Goal: Task Accomplishment & Management: Use online tool/utility

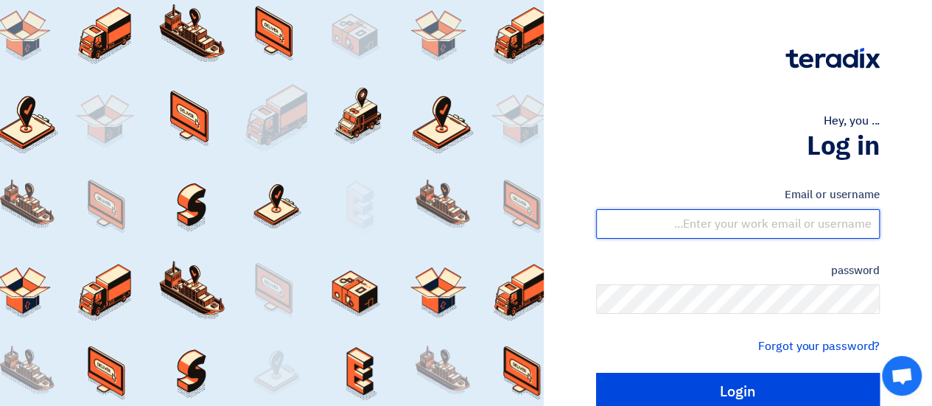
click at [750, 228] on input "text" at bounding box center [738, 223] width 284 height 29
type input "[EMAIL_ADDRESS][DOMAIN_NAME]"
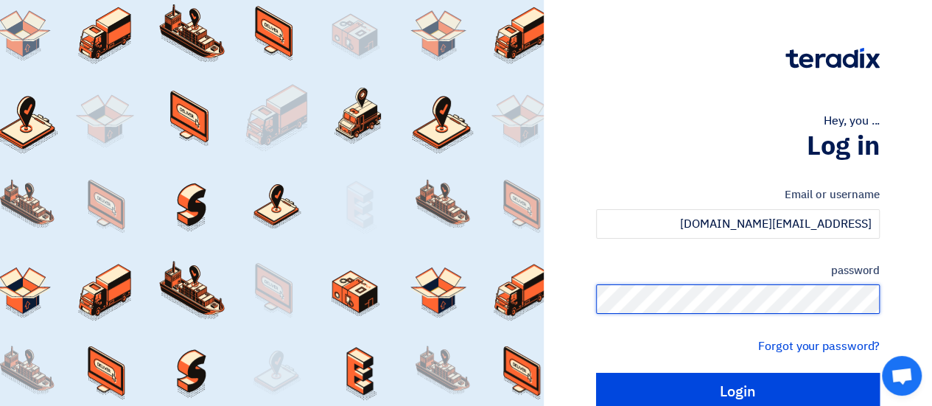
click at [596, 373] on input "Login" at bounding box center [738, 391] width 284 height 37
type input "Sign in"
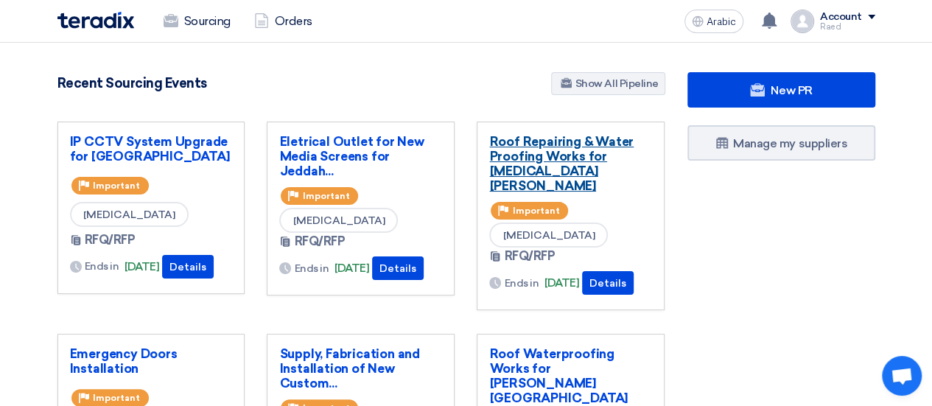
click at [561, 155] on font "Roof Repairing & Water Proofing Works for [MEDICAL_DATA][PERSON_NAME]" at bounding box center [561, 163] width 144 height 59
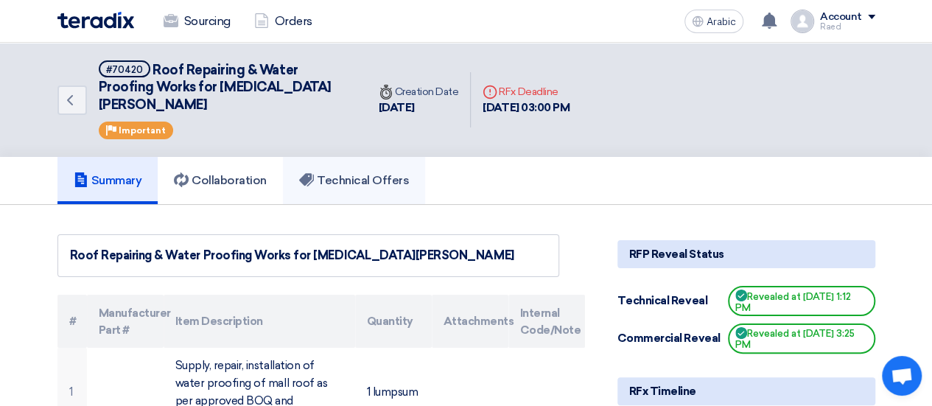
click at [359, 173] on font "Technical Offers" at bounding box center [363, 180] width 92 height 14
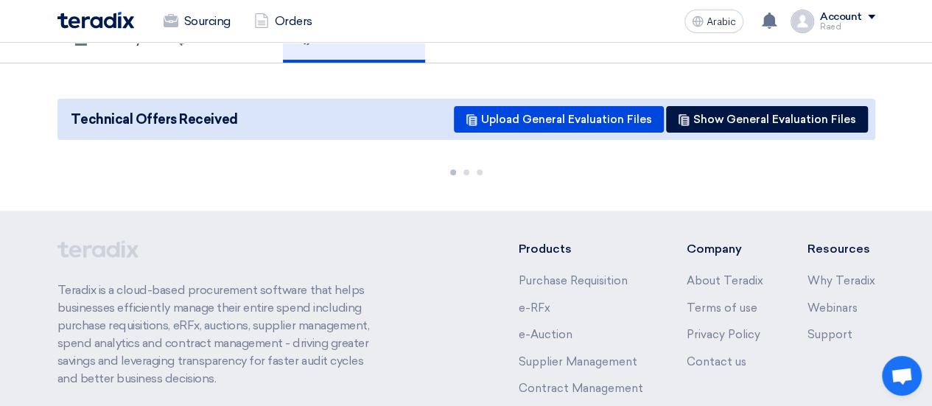
scroll to position [147, 0]
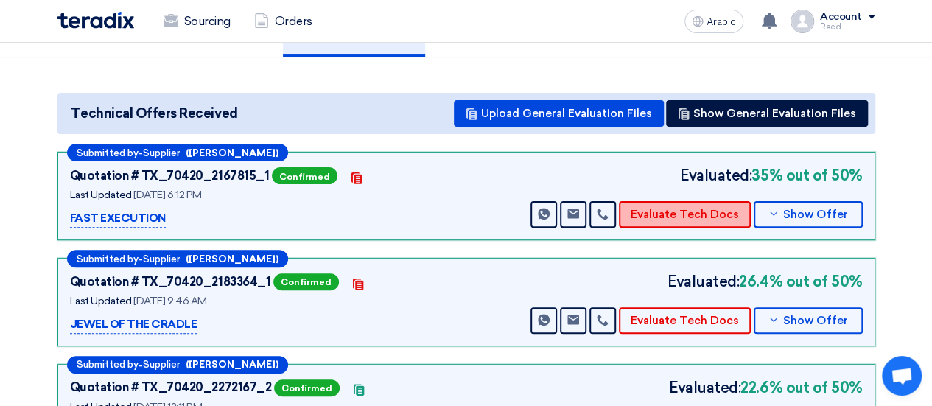
click at [688, 208] on font "Evaluate Tech Docs" at bounding box center [684, 214] width 108 height 13
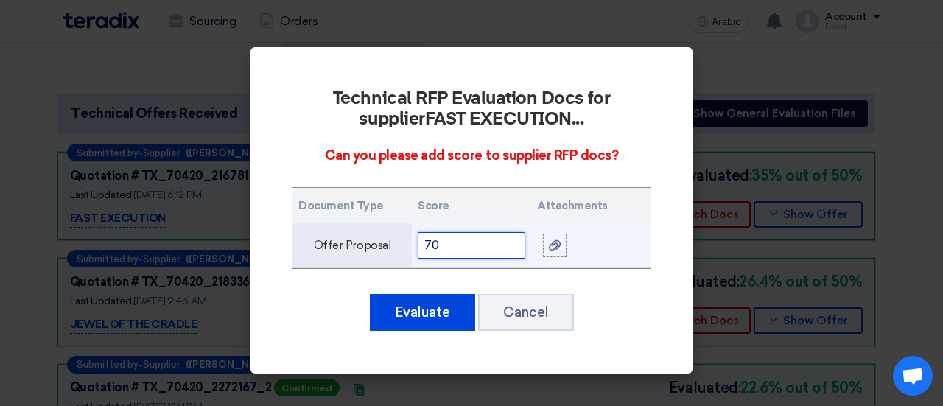
click at [448, 245] on input "70" at bounding box center [472, 245] width 108 height 27
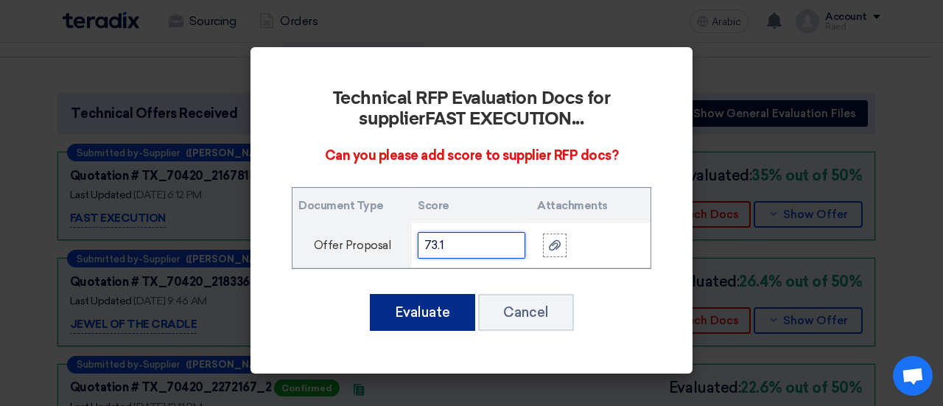
type input "73.1"
click at [411, 316] on font "Evaluate" at bounding box center [422, 312] width 55 height 16
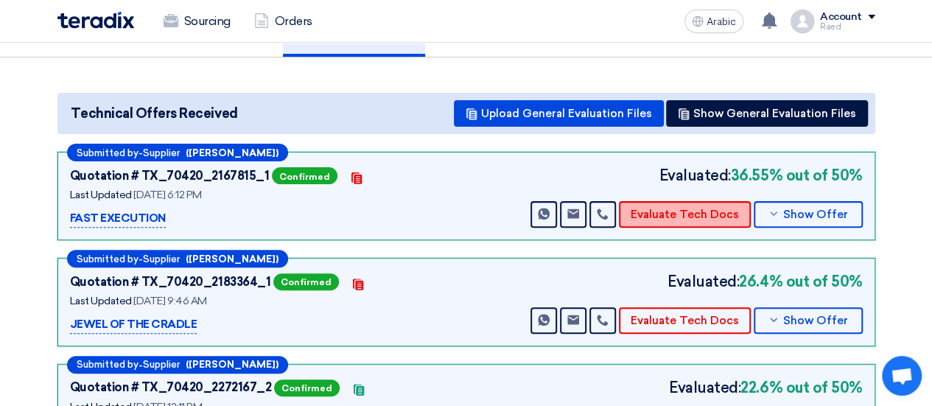
click at [697, 208] on font "Evaluate Tech Docs" at bounding box center [684, 214] width 108 height 13
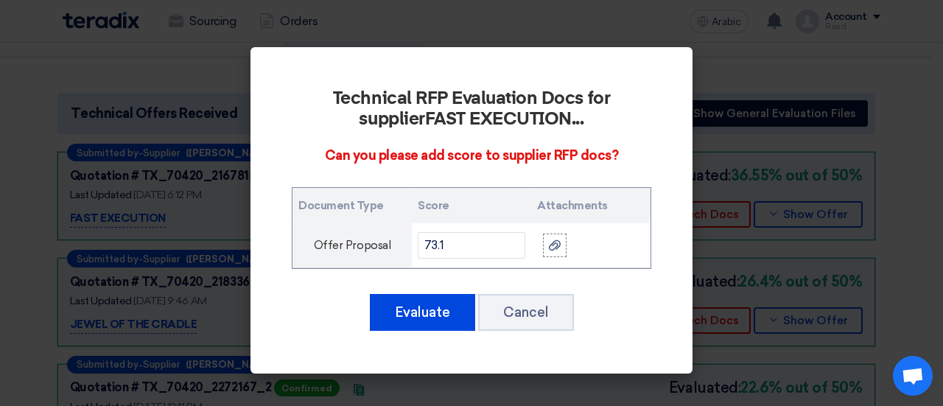
click at [710, 227] on modal-container "Technical RFP Evaluation Docs for supplier FAST EXECUTION ... Can you please ad…" at bounding box center [471, 203] width 943 height 406
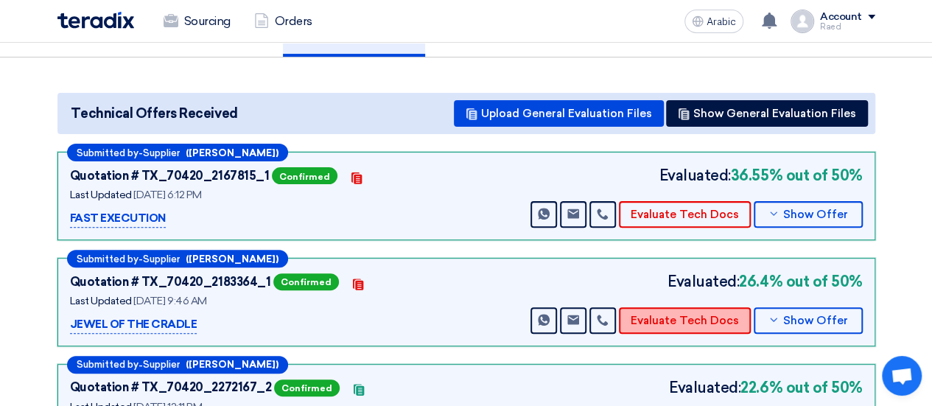
click at [664, 314] on font "Evaluate Tech Docs" at bounding box center [684, 320] width 108 height 13
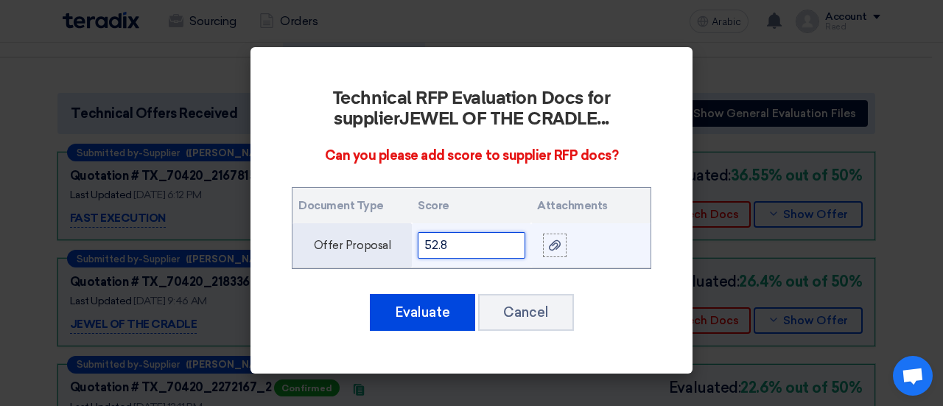
click at [447, 247] on input "52.8" at bounding box center [472, 245] width 108 height 27
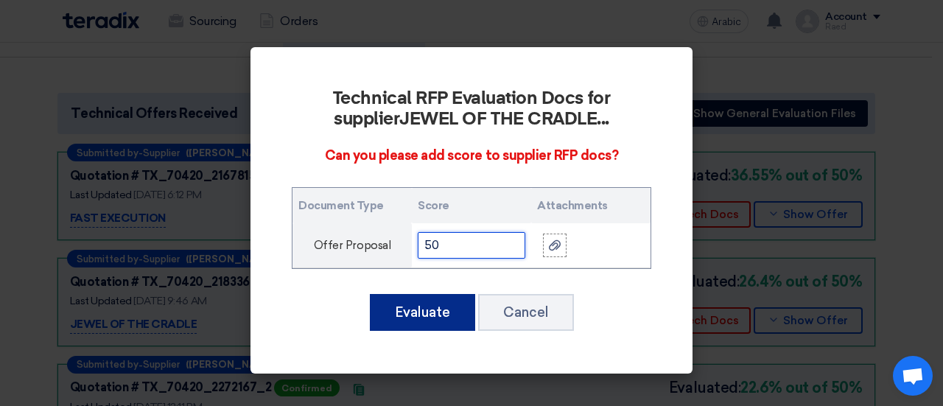
type input "50"
click at [417, 309] on font "Evaluate" at bounding box center [422, 312] width 55 height 16
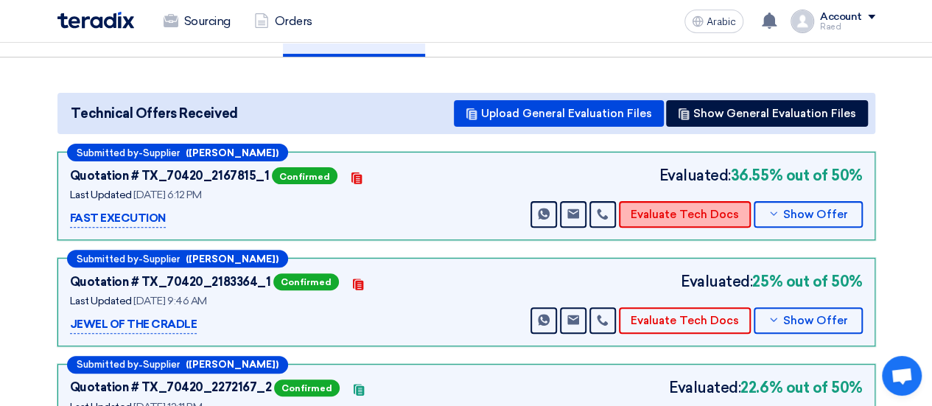
click at [685, 208] on font "Evaluate Tech Docs" at bounding box center [684, 214] width 108 height 13
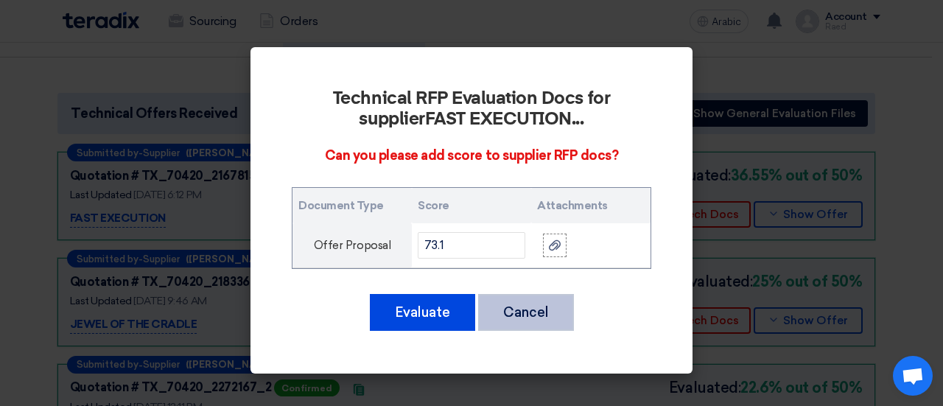
click at [546, 309] on button "Cancel" at bounding box center [526, 312] width 96 height 37
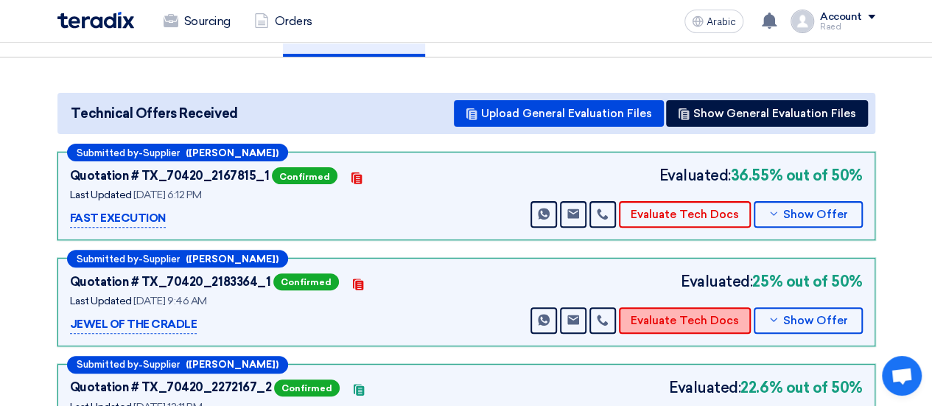
click at [650, 314] on font "Evaluate Tech Docs" at bounding box center [684, 320] width 108 height 13
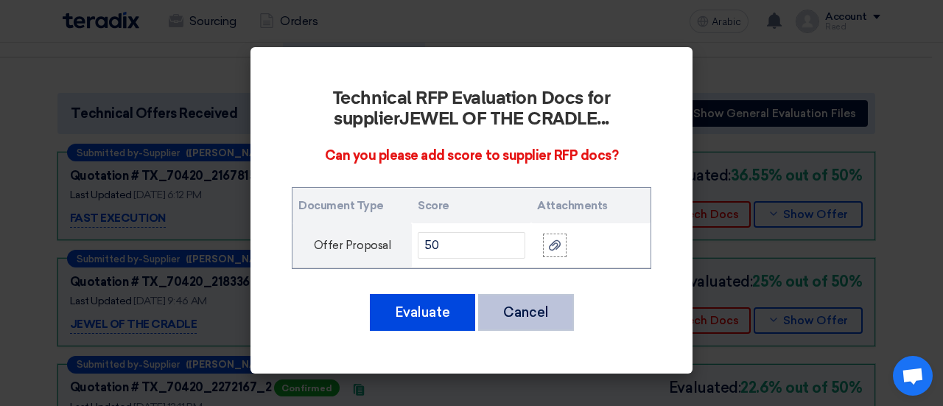
click at [541, 307] on font "Cancel" at bounding box center [526, 312] width 46 height 16
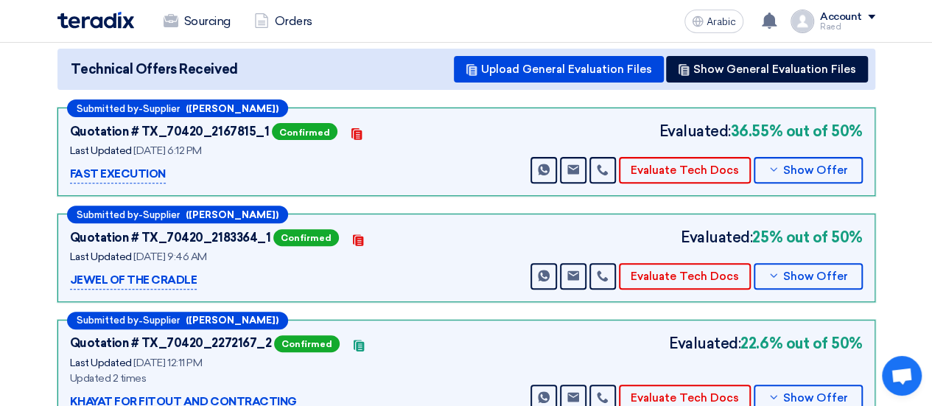
scroll to position [295, 0]
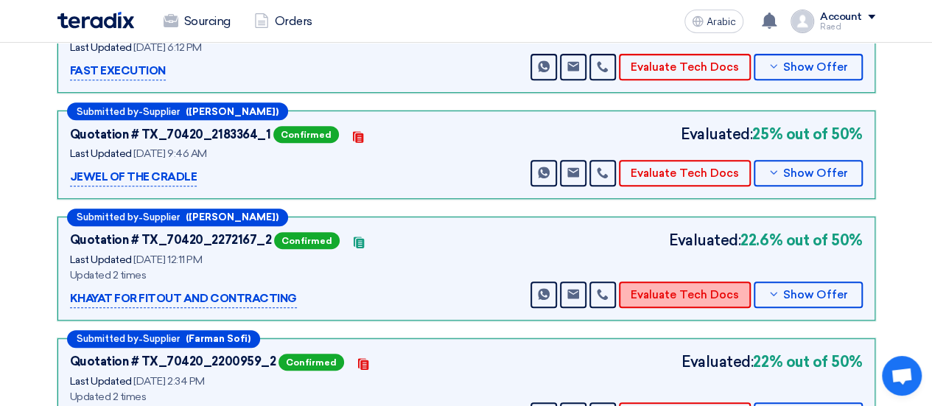
click at [656, 288] on font "Evaluate Tech Docs" at bounding box center [684, 294] width 108 height 13
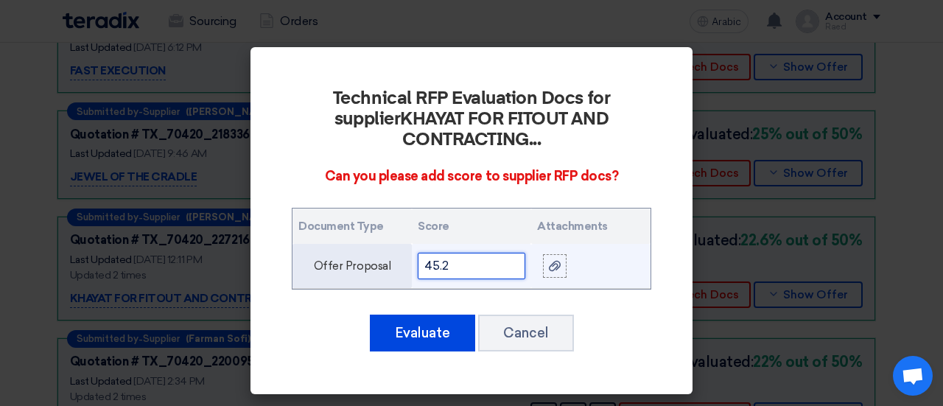
drag, startPoint x: 442, startPoint y: 248, endPoint x: 426, endPoint y: 241, distance: 17.8
click at [426, 253] on input "45.2" at bounding box center [472, 266] width 108 height 27
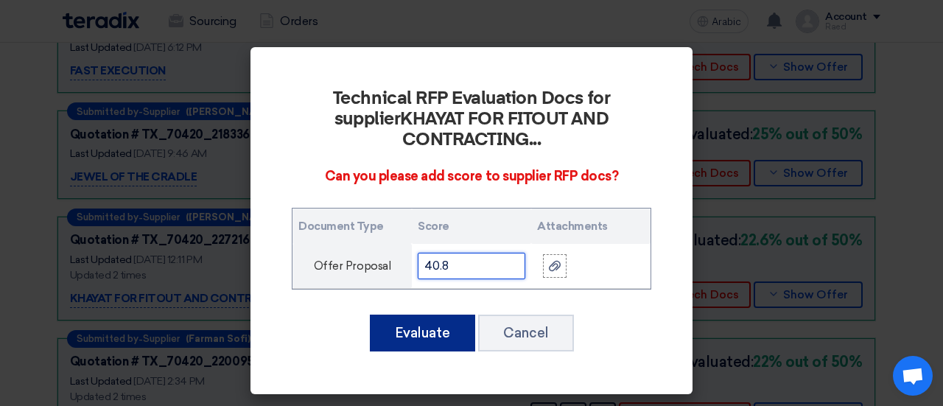
type input "40.8"
click at [432, 321] on button "Evaluate" at bounding box center [422, 332] width 105 height 37
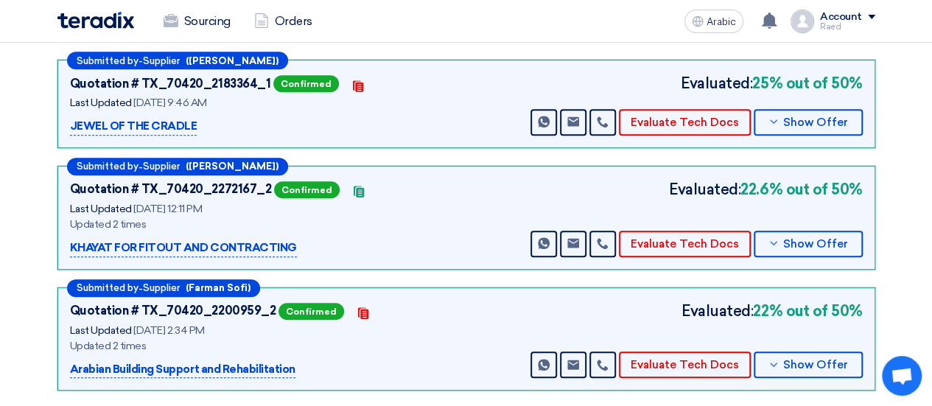
scroll to position [368, 0]
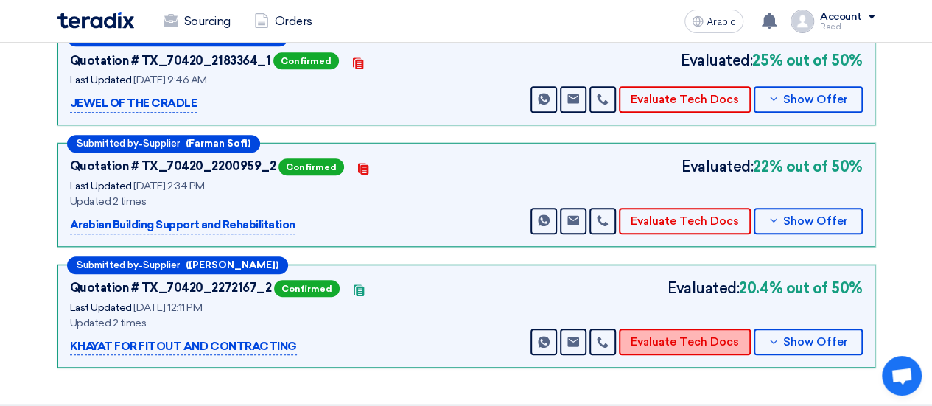
click at [677, 335] on font "Evaluate Tech Docs" at bounding box center [684, 341] width 108 height 13
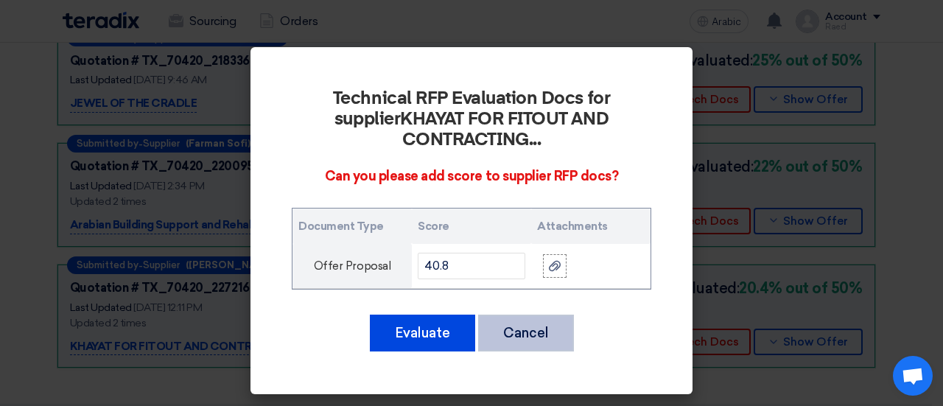
click at [523, 325] on font "Cancel" at bounding box center [526, 333] width 46 height 16
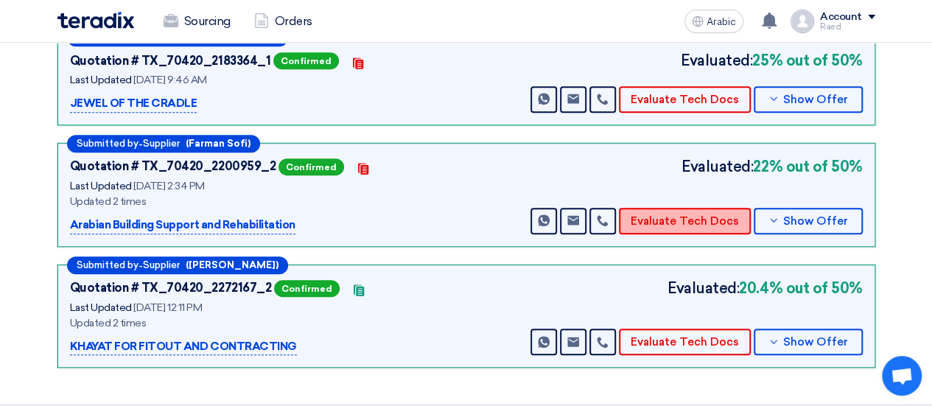
click at [650, 214] on font "Evaluate Tech Docs" at bounding box center [684, 220] width 108 height 13
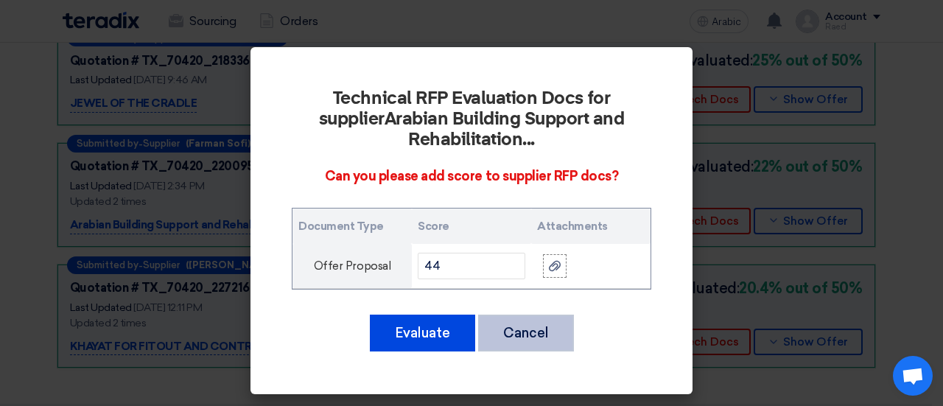
click at [514, 325] on font "Cancel" at bounding box center [526, 333] width 46 height 16
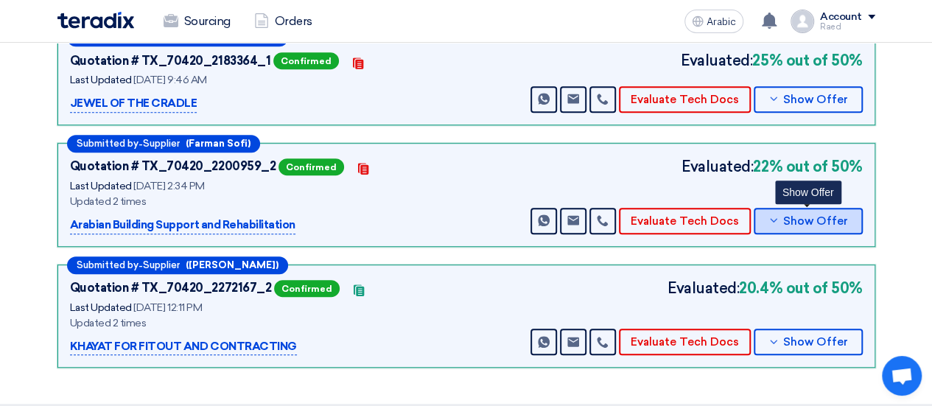
click at [815, 214] on font "Show Offer" at bounding box center [815, 220] width 65 height 13
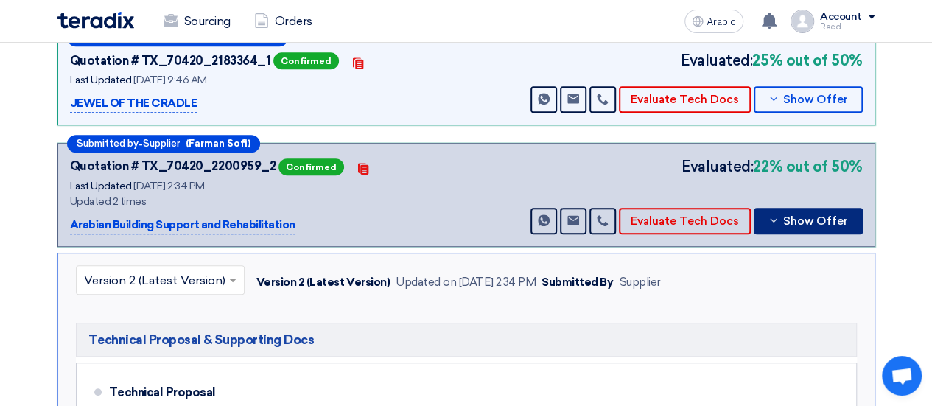
scroll to position [516, 0]
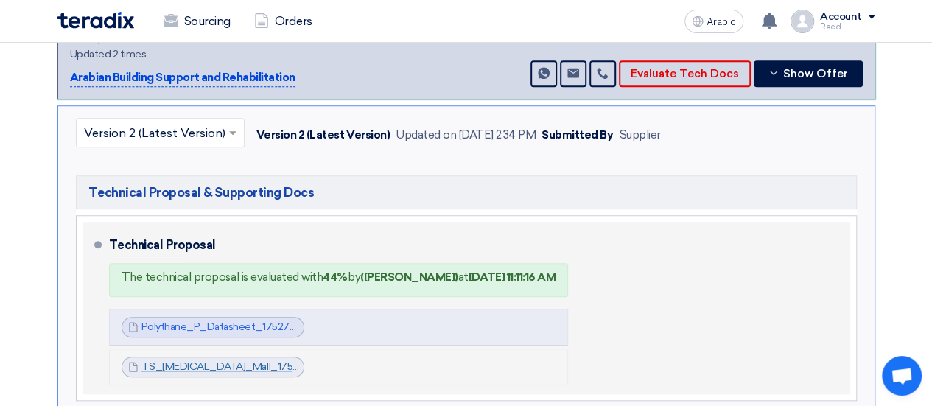
click at [181, 360] on font "TS_[MEDICAL_DATA]_Mall_1753616061230.pdf" at bounding box center [253, 366] width 225 height 13
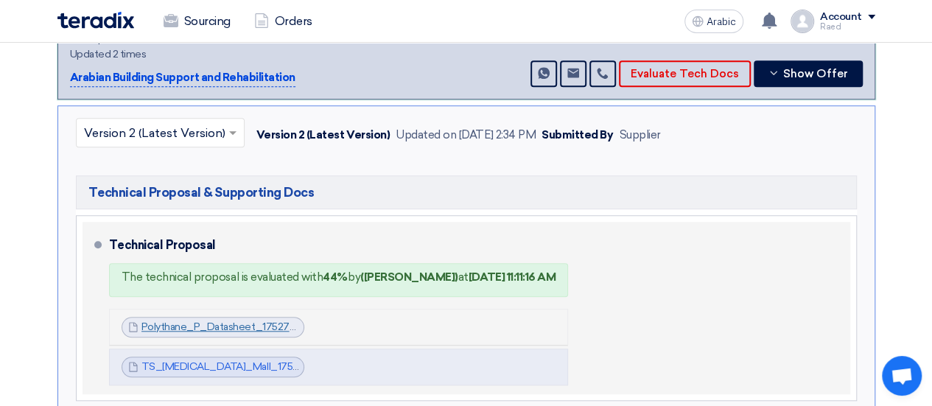
click at [169, 320] on font "Polythane_P_Datasheet_1752734005498.pdf" at bounding box center [249, 326] width 217 height 13
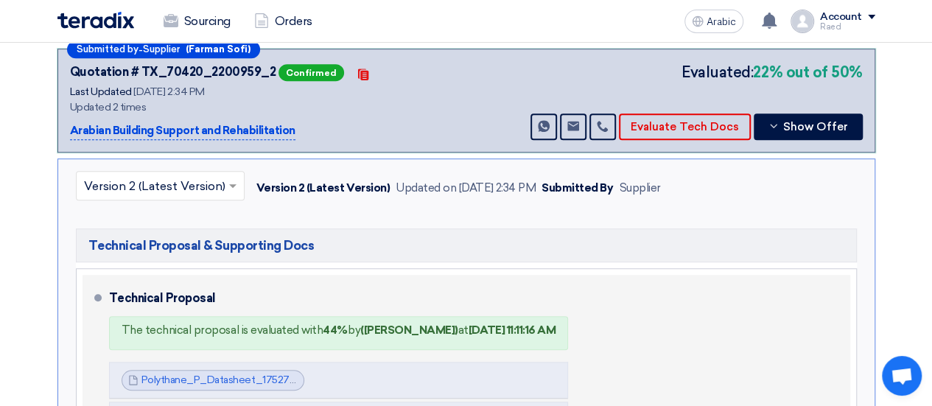
scroll to position [442, 0]
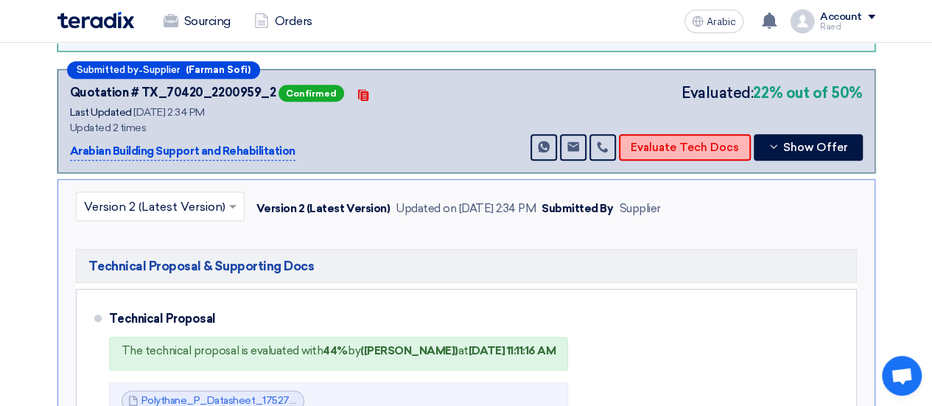
click at [706, 141] on font "Evaluate Tech Docs" at bounding box center [684, 147] width 108 height 13
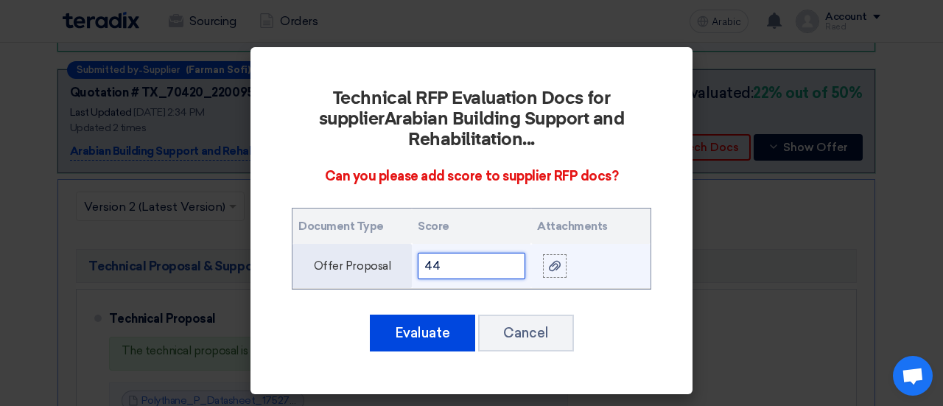
drag, startPoint x: 439, startPoint y: 267, endPoint x: 415, endPoint y: 264, distance: 23.8
click at [418, 264] on input "44" at bounding box center [472, 266] width 108 height 27
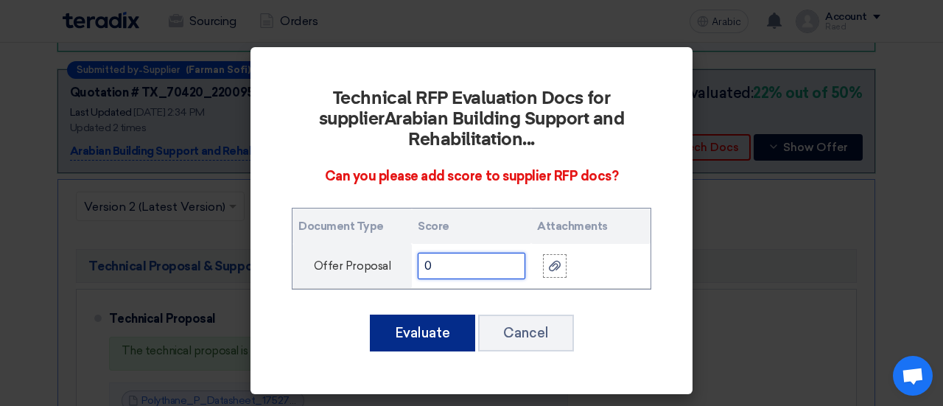
type input "0"
click at [420, 336] on font "Evaluate" at bounding box center [422, 333] width 55 height 16
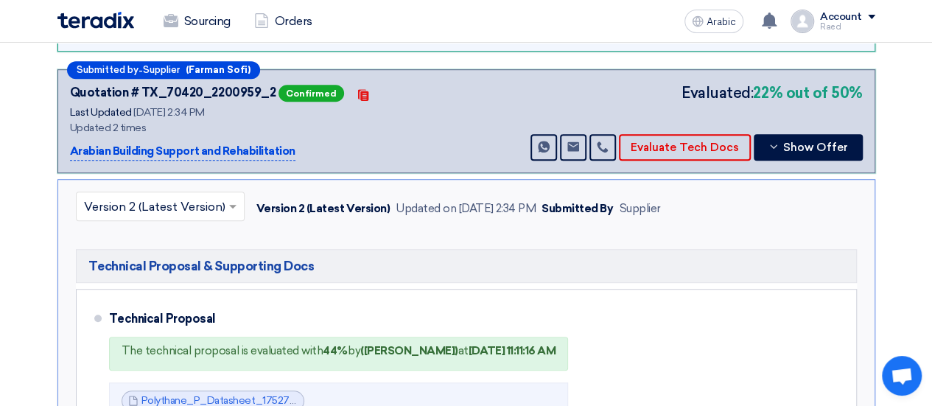
scroll to position [368, 0]
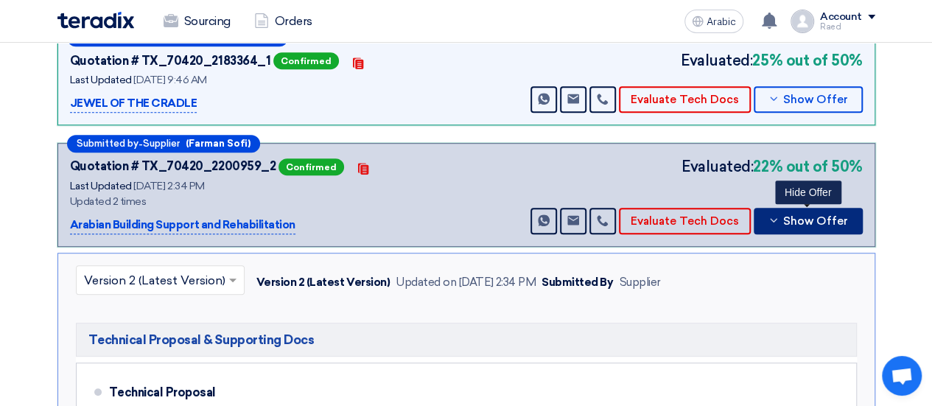
click at [795, 214] on font "Show Offer" at bounding box center [815, 220] width 65 height 13
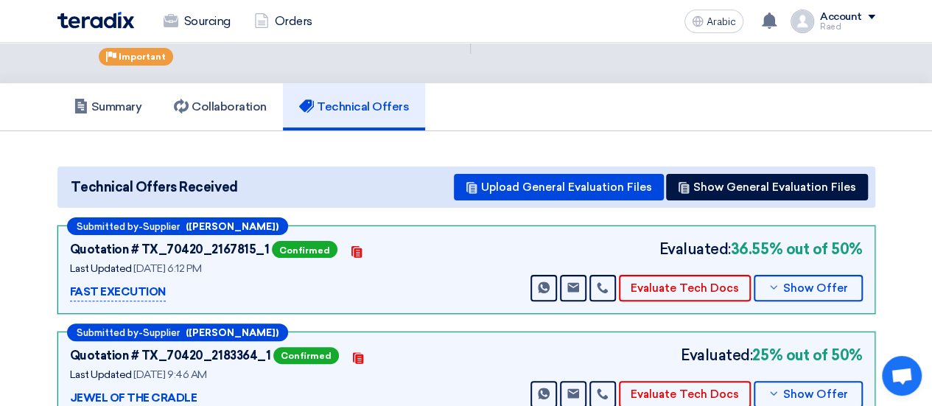
scroll to position [0, 0]
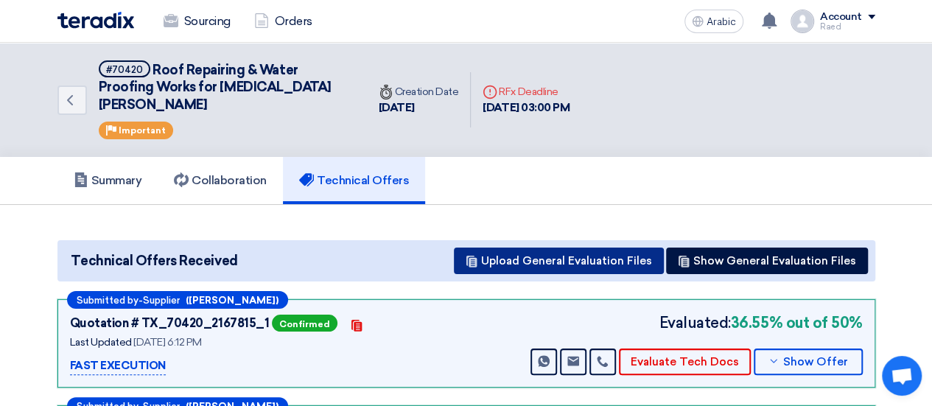
click at [597, 254] on font "Upload General Evaluation Files" at bounding box center [566, 260] width 171 height 13
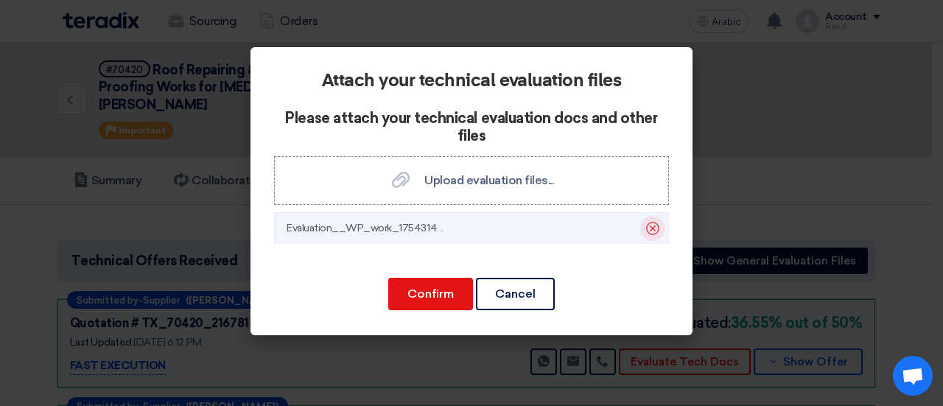
click at [655, 225] on icon "Delete" at bounding box center [652, 228] width 25 height 25
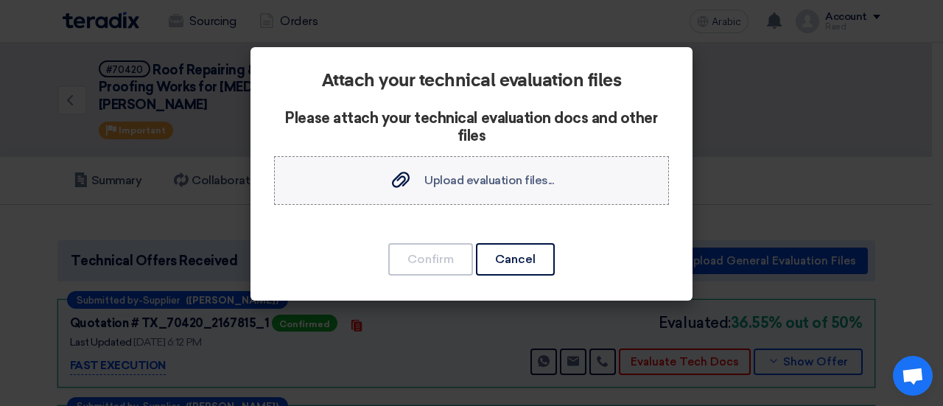
click at [443, 175] on font "Upload evaluation files..." at bounding box center [489, 180] width 130 height 14
click at [0, 0] on input "Upload evaluation files... Upload evaluation files..." at bounding box center [0, 0] width 0 height 0
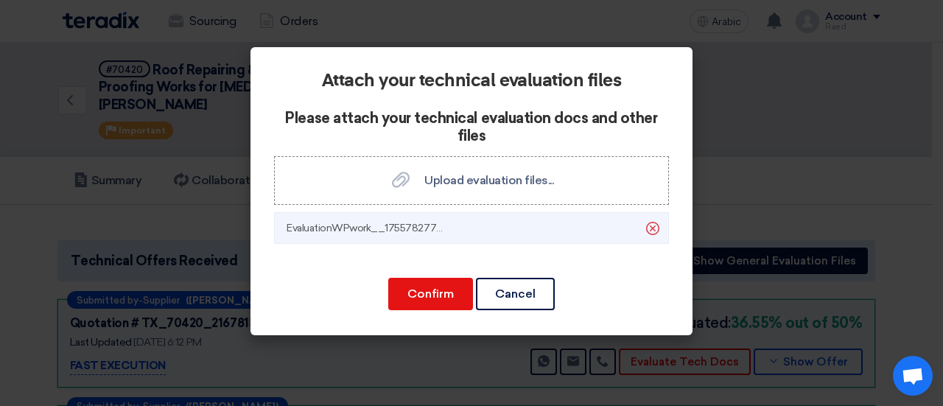
click at [345, 231] on font "EvaluationWPwork__1755782779705.xlsx" at bounding box center [382, 228] width 192 height 13
click at [493, 223] on li "EvaluationWPwork__1755782779705.xlsx [GEOGRAPHIC_DATA]" at bounding box center [471, 228] width 395 height 32
click at [438, 297] on font "Confirm" at bounding box center [430, 293] width 46 height 14
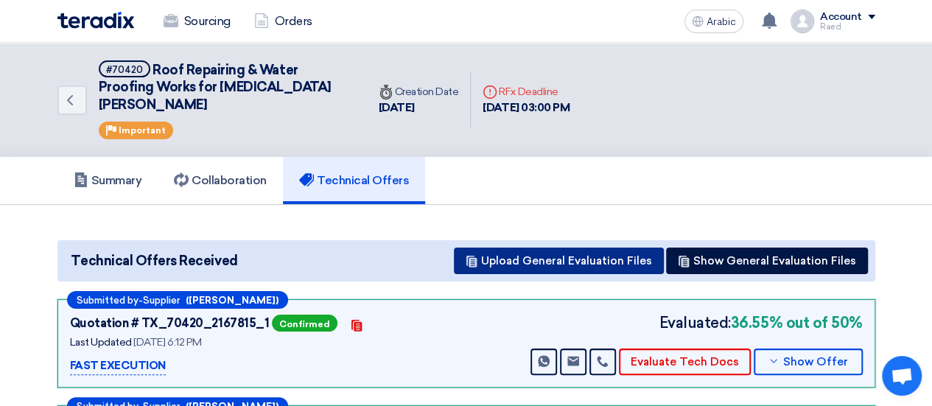
click at [606, 254] on font "Upload General Evaluation Files" at bounding box center [566, 260] width 171 height 13
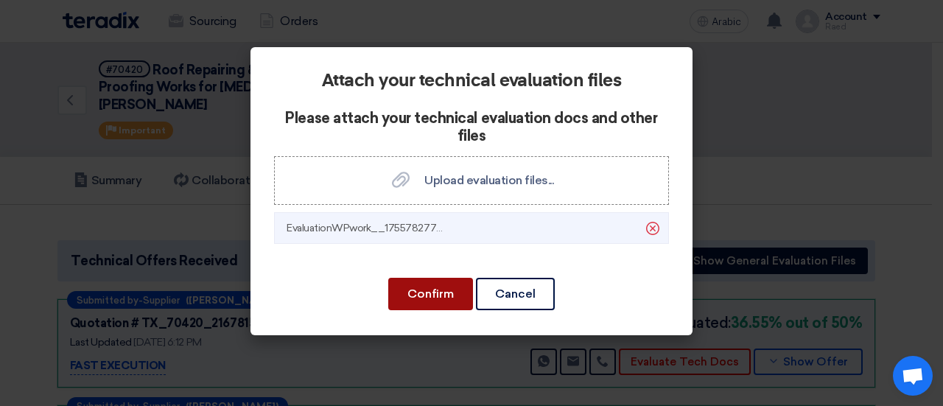
click at [435, 298] on font "Confirm" at bounding box center [430, 293] width 46 height 14
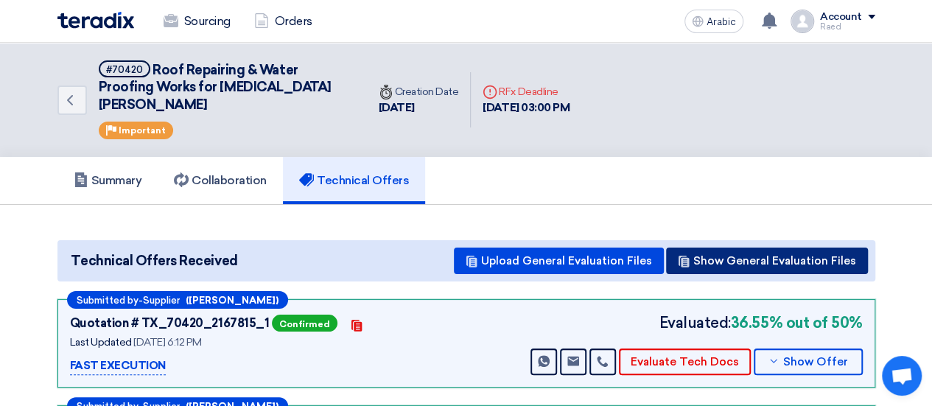
click at [711, 254] on font "Show General Evaluation Files" at bounding box center [774, 260] width 163 height 13
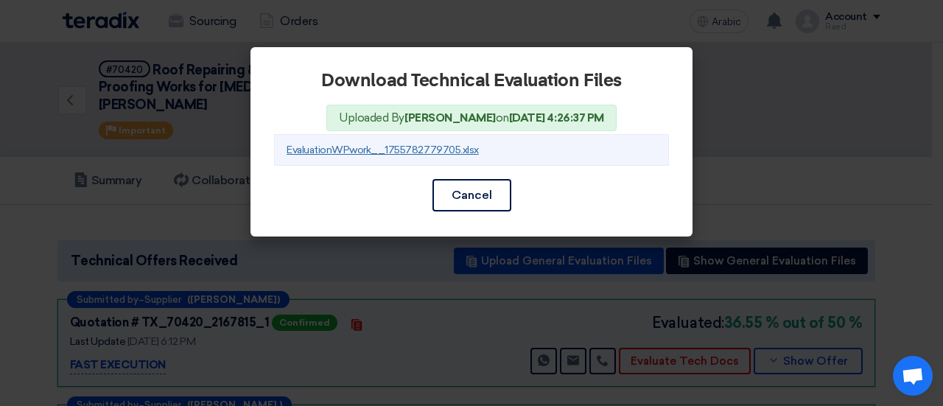
click at [355, 150] on font "EvaluationWPwork__1755782779705.xlsx" at bounding box center [382, 150] width 192 height 13
click at [742, 194] on modal-container "Download Technical Evaluation Files Uploaded By [PERSON_NAME] on [DATE] 4:26:37…" at bounding box center [471, 203] width 943 height 406
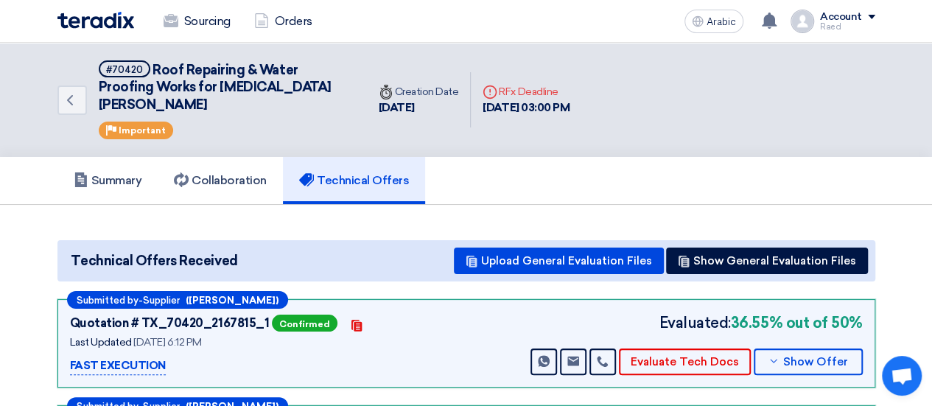
click at [91, 26] on img at bounding box center [95, 20] width 77 height 17
